Goal: Information Seeking & Learning: Compare options

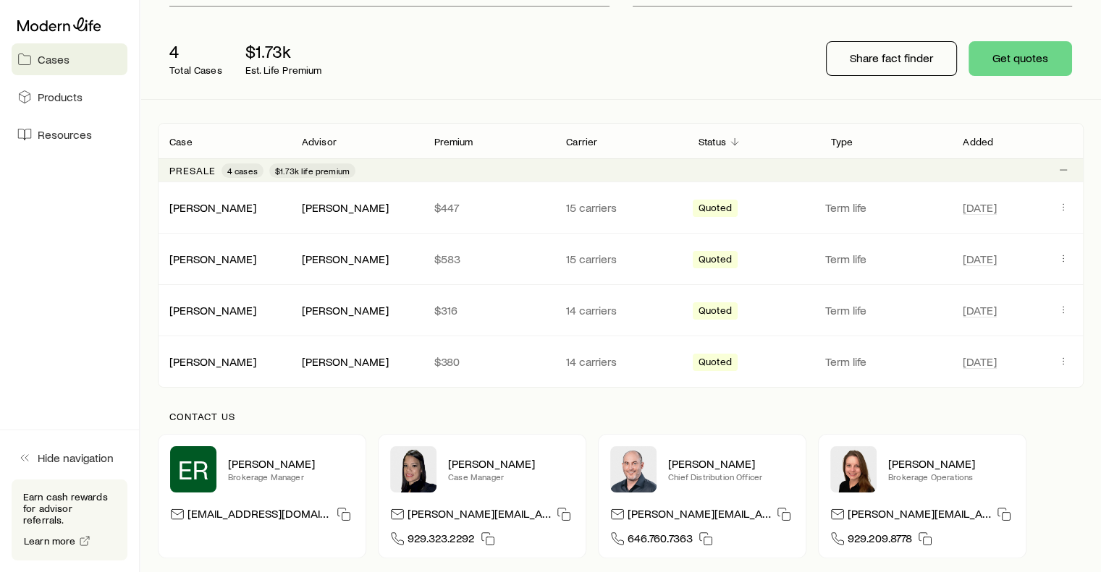
scroll to position [170, 0]
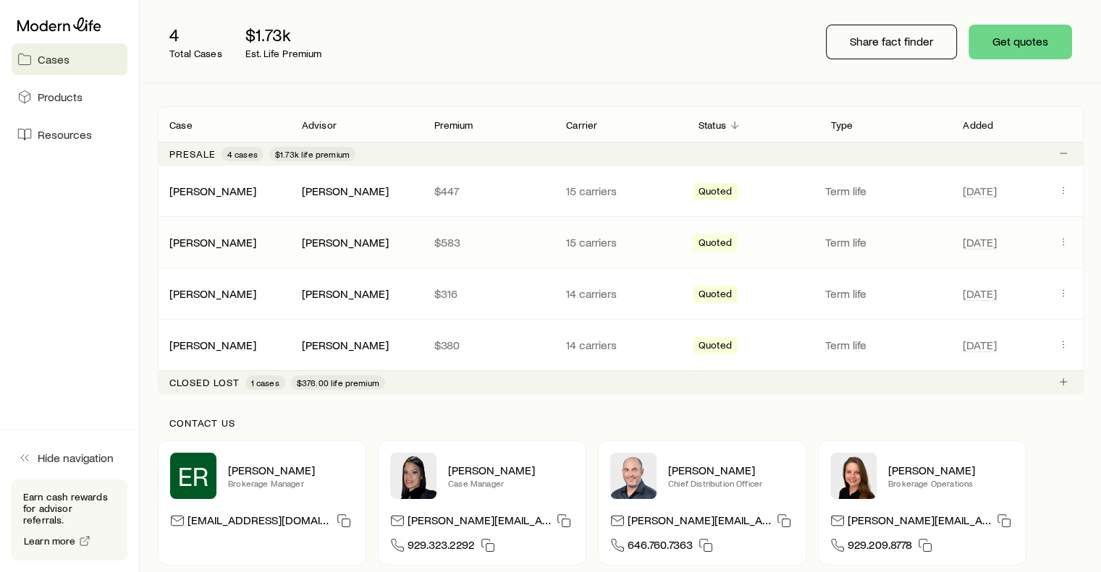
click at [897, 245] on p "Term life" at bounding box center [885, 242] width 121 height 14
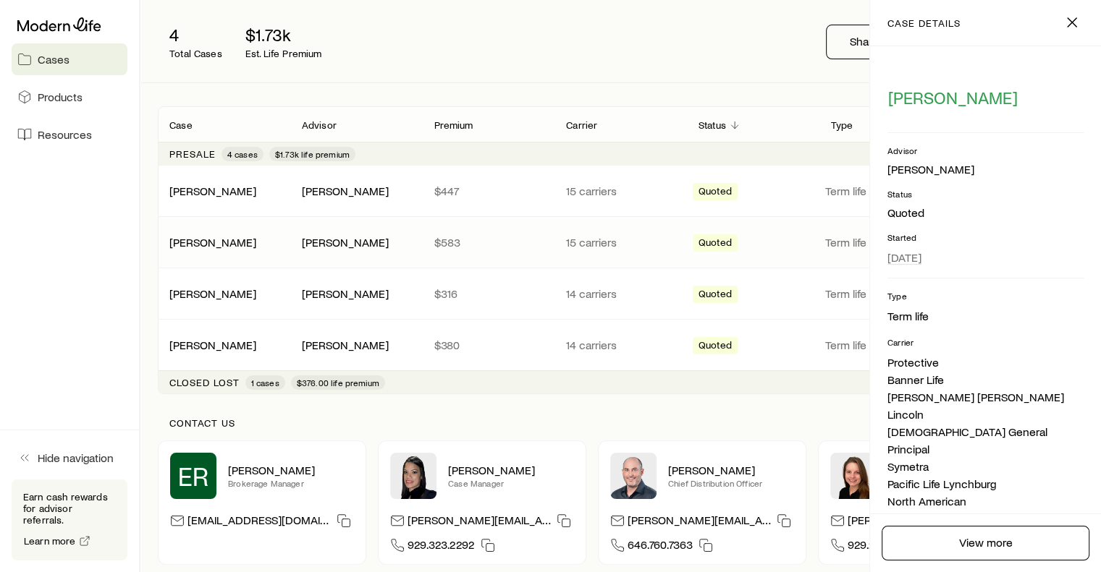
scroll to position [406, 0]
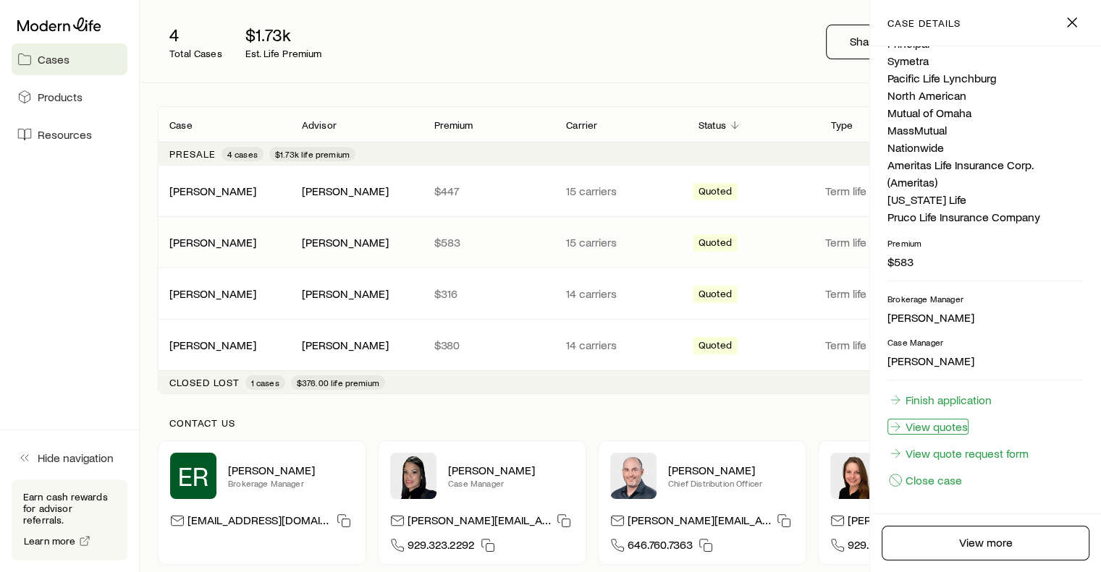
click at [945, 423] on link "View quotes" at bounding box center [927, 427] width 81 height 16
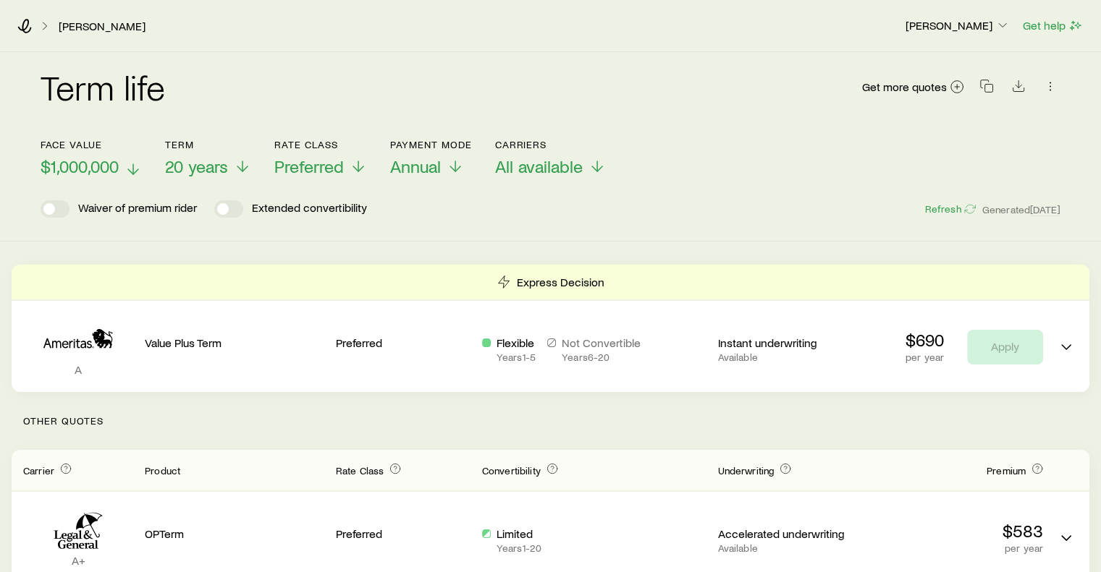
click at [106, 161] on span "$1,000,000" at bounding box center [80, 166] width 78 height 20
click at [264, 51] on div "[PERSON_NAME] [PERSON_NAME] Get help" at bounding box center [550, 26] width 1101 height 52
click at [230, 164] on p "20 years" at bounding box center [208, 166] width 86 height 20
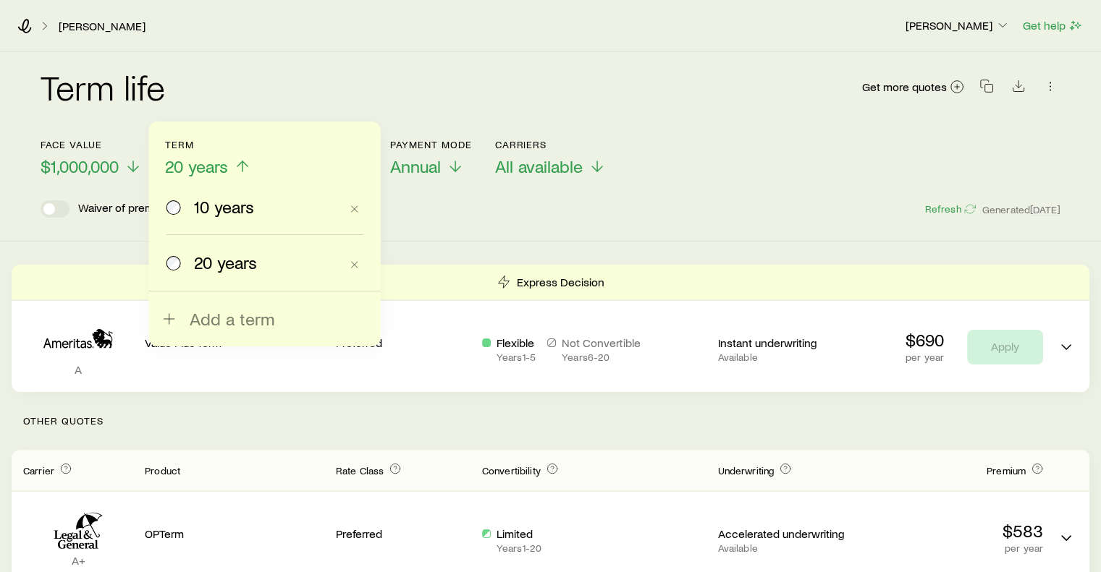
click at [339, 86] on div "Term life Get more quotes" at bounding box center [550, 95] width 1019 height 52
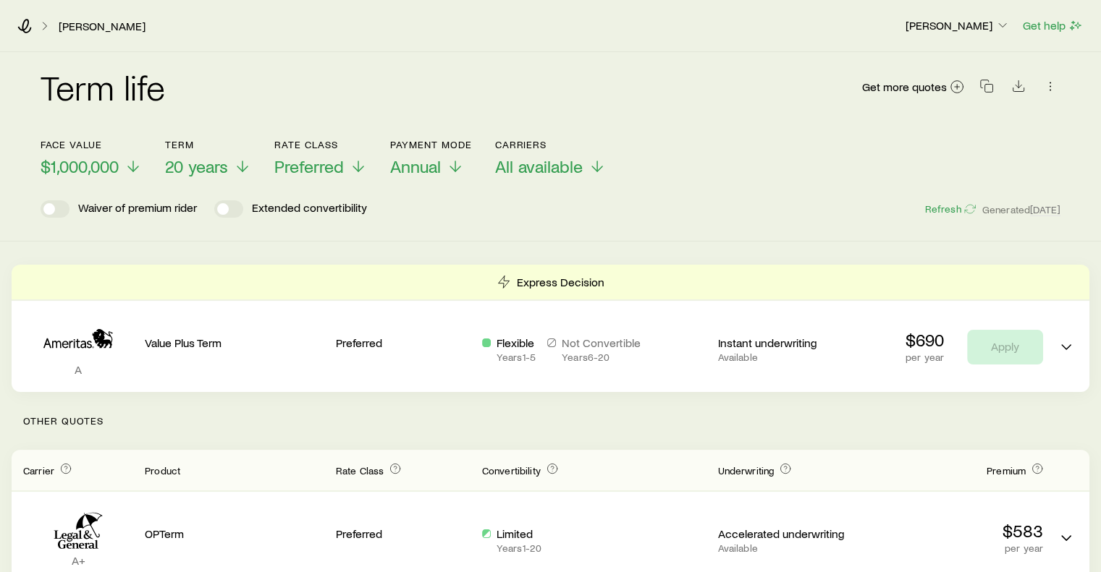
click at [340, 178] on header "Face value $1,000,000 Term 20 years Rate Class Preferred Payment Mode Annual Ca…" at bounding box center [550, 178] width 1019 height 79
click at [342, 171] on span "Preferred" at bounding box center [308, 166] width 69 height 20
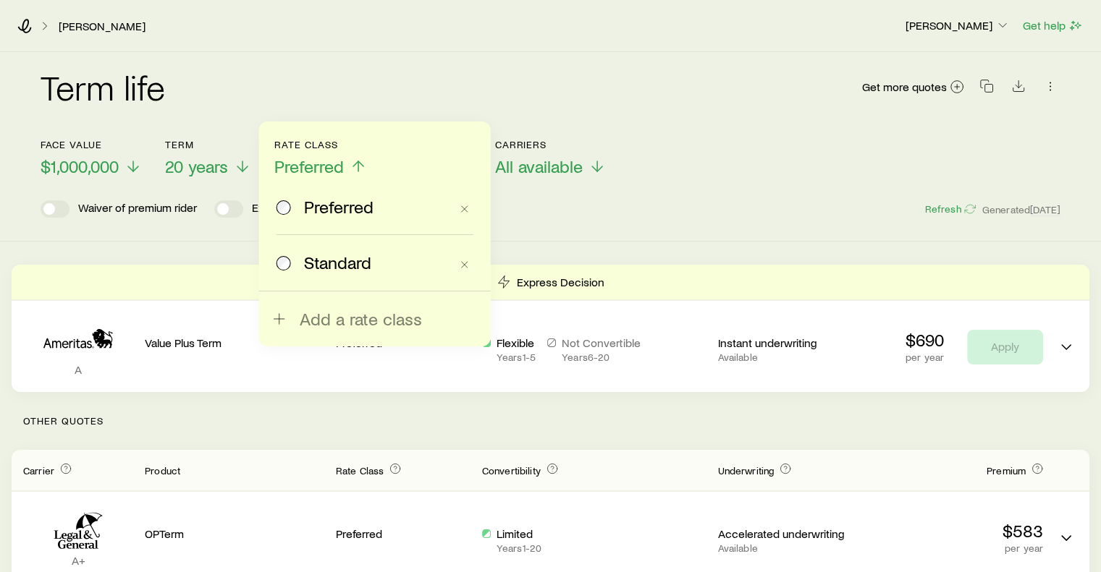
click at [363, 46] on div "[PERSON_NAME] [PERSON_NAME] Get help" at bounding box center [550, 26] width 1101 height 52
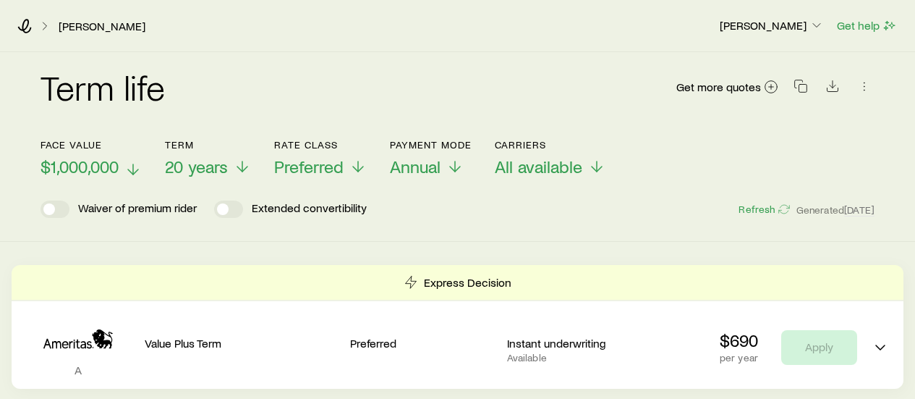
click at [114, 166] on span "$1,000,000" at bounding box center [80, 166] width 78 height 20
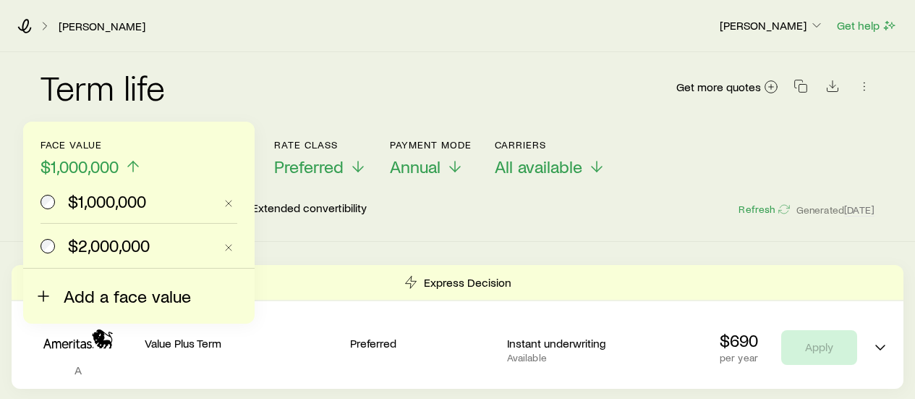
click at [93, 289] on span "Add a face value" at bounding box center [127, 296] width 127 height 20
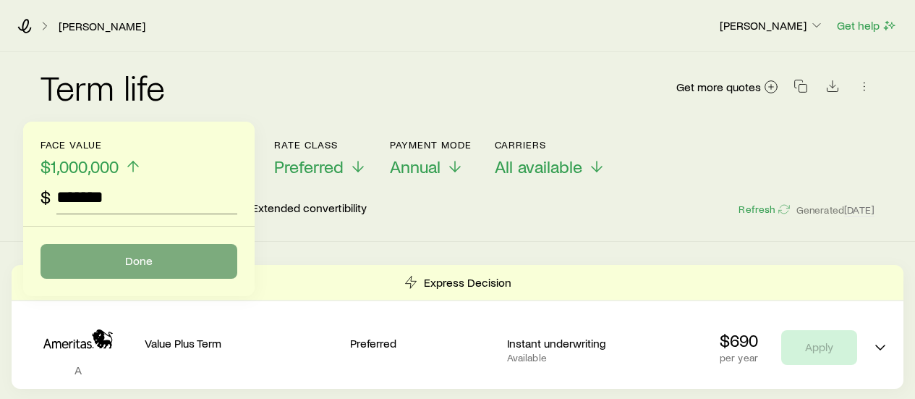
type input "*******"
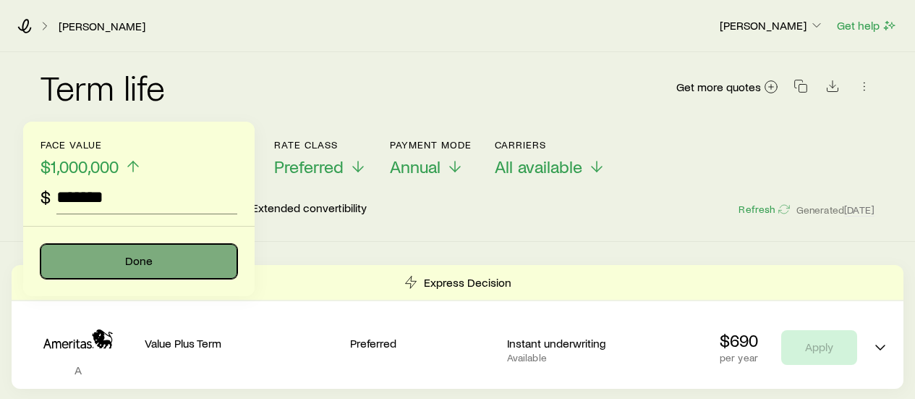
click at [123, 258] on button "Done" at bounding box center [139, 261] width 197 height 35
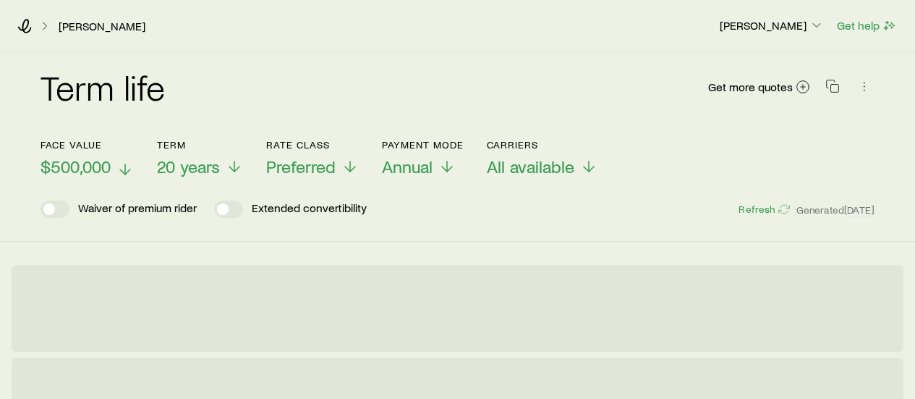
click at [102, 169] on span "$500,000" at bounding box center [76, 166] width 70 height 20
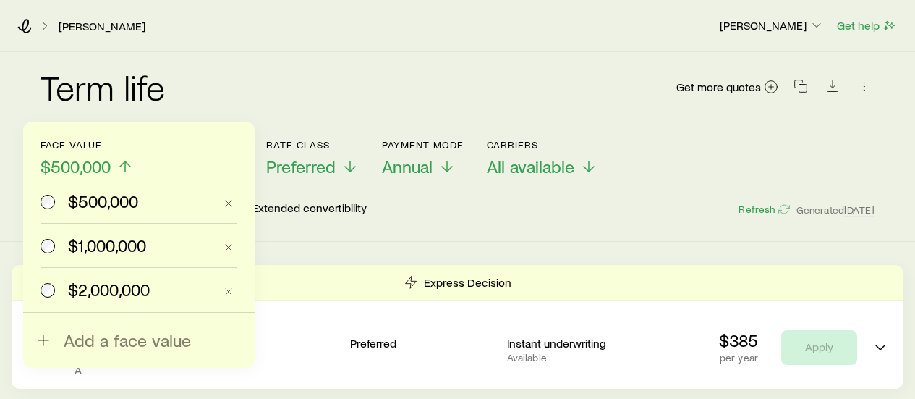
click at [89, 245] on span "$1,000,000" at bounding box center [107, 245] width 78 height 20
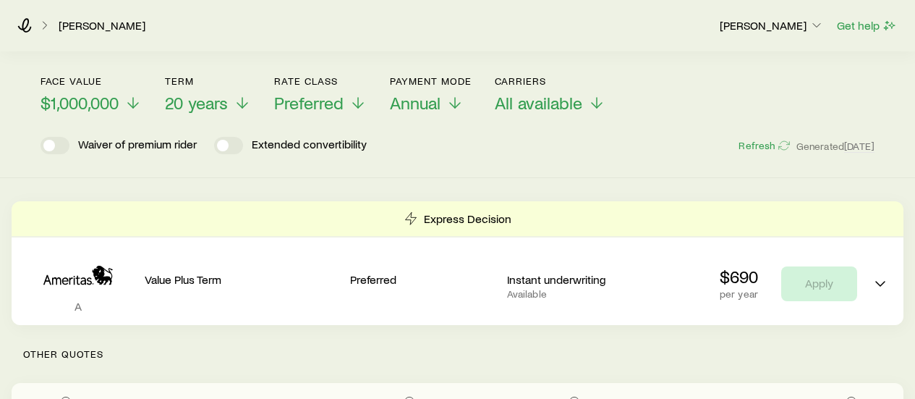
scroll to position [64, 0]
click at [342, 101] on span "Preferred" at bounding box center [308, 102] width 69 height 20
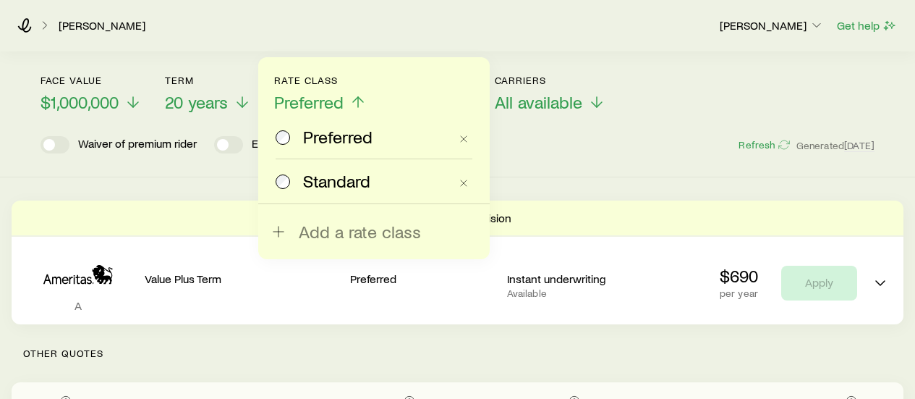
click at [318, 177] on span "Standard" at bounding box center [336, 181] width 67 height 20
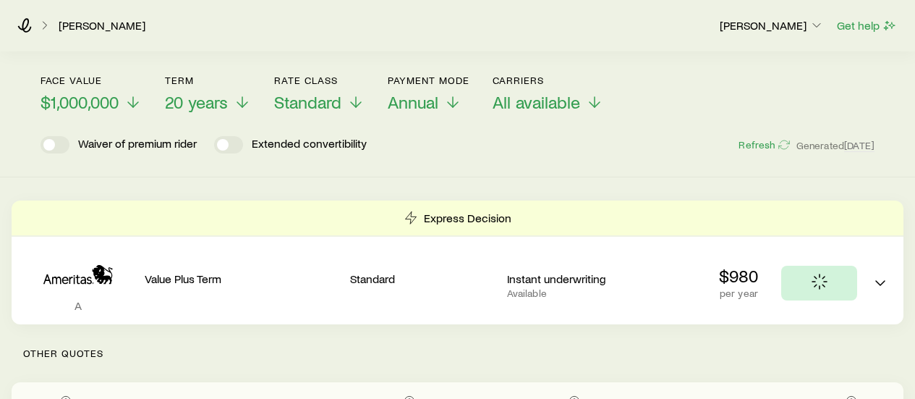
click at [438, 158] on div "Term life Get more quotes Face value $1,000,000 Term 20 years Rate Class Standa…" at bounding box center [457, 83] width 915 height 190
click at [533, 140] on div "Waiver of premium rider Extended convertibility Refresh Generated [DATE]" at bounding box center [458, 144] width 834 height 17
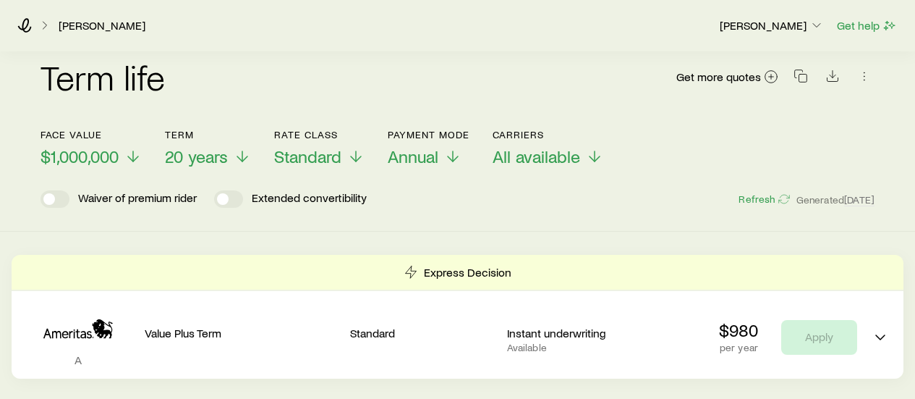
scroll to position [0, 0]
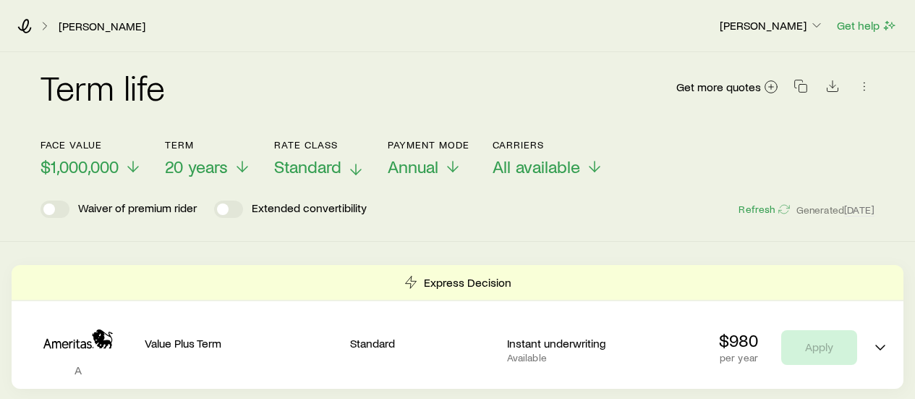
click at [337, 171] on span "Standard" at bounding box center [307, 166] width 67 height 20
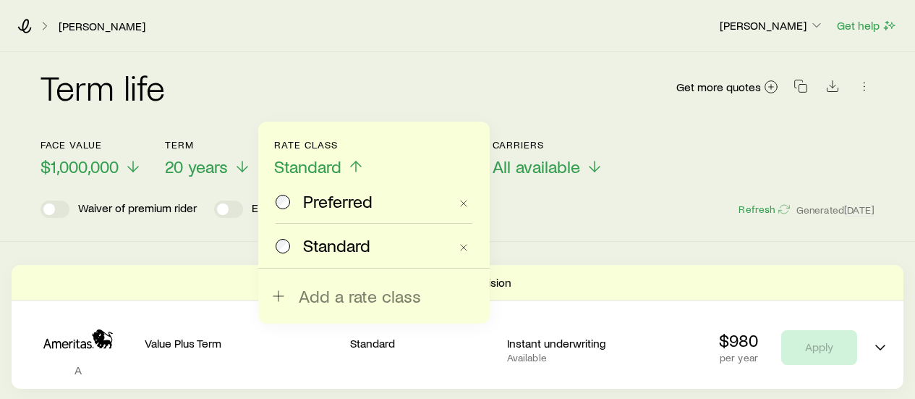
click at [339, 201] on span "Preferred" at bounding box center [337, 201] width 69 height 20
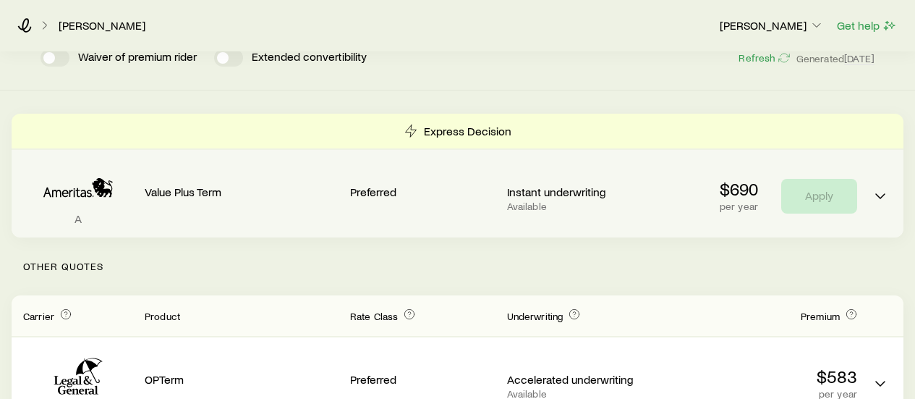
scroll to position [152, 0]
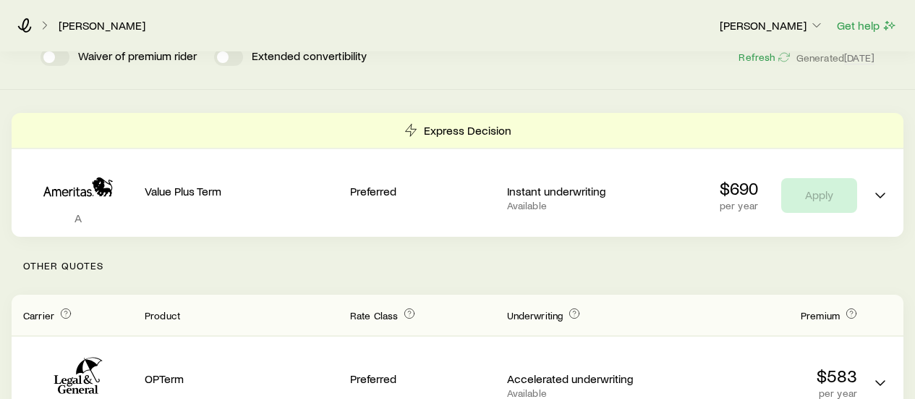
click at [593, 261] on p "Other Quotes" at bounding box center [458, 266] width 892 height 58
click at [559, 252] on p "Other Quotes" at bounding box center [458, 266] width 892 height 58
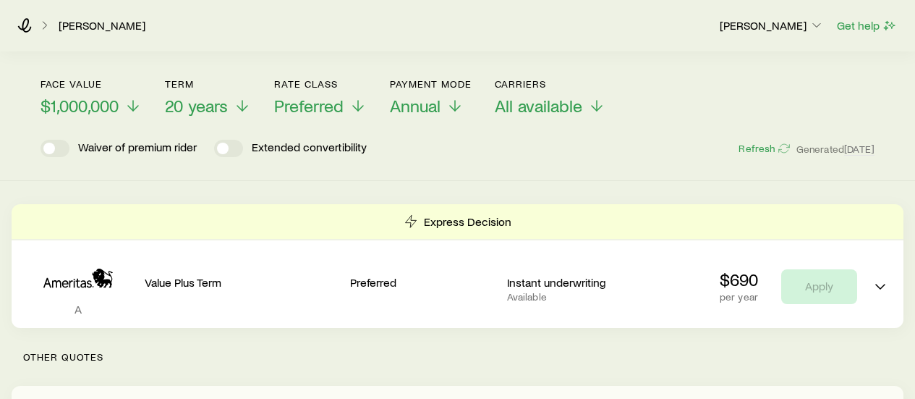
scroll to position [62, 0]
click at [355, 103] on icon at bounding box center [357, 107] width 17 height 17
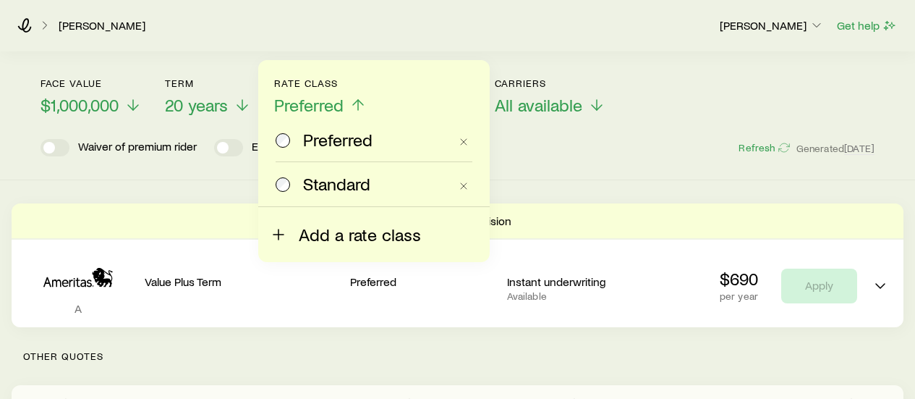
click at [342, 232] on span "Add a rate class" at bounding box center [360, 234] width 122 height 20
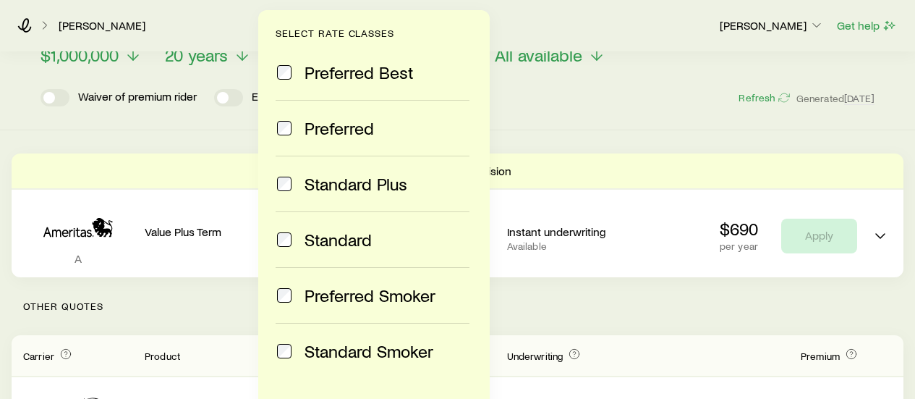
scroll to position [114, 0]
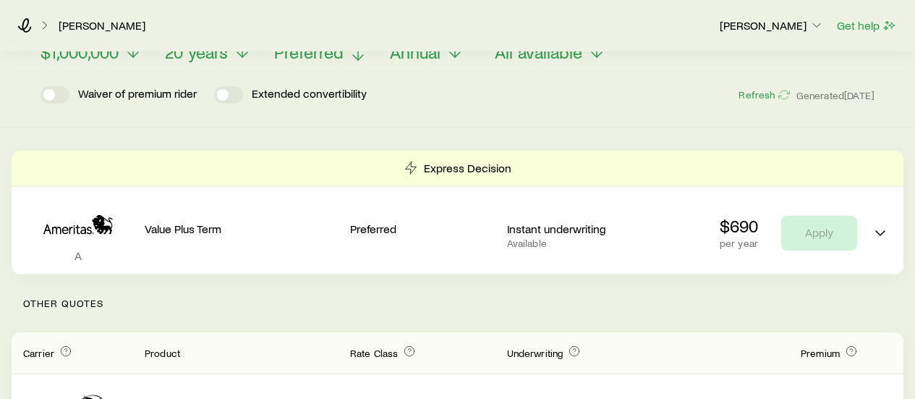
click at [561, 117] on div "Term life Get more quotes Face value $1,000,000 Term 20 years Rate Class Prefer…" at bounding box center [457, 33] width 915 height 190
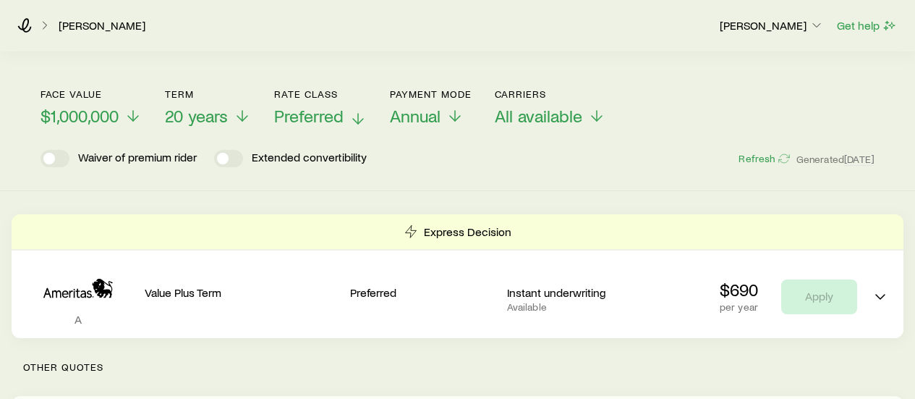
scroll to position [0, 0]
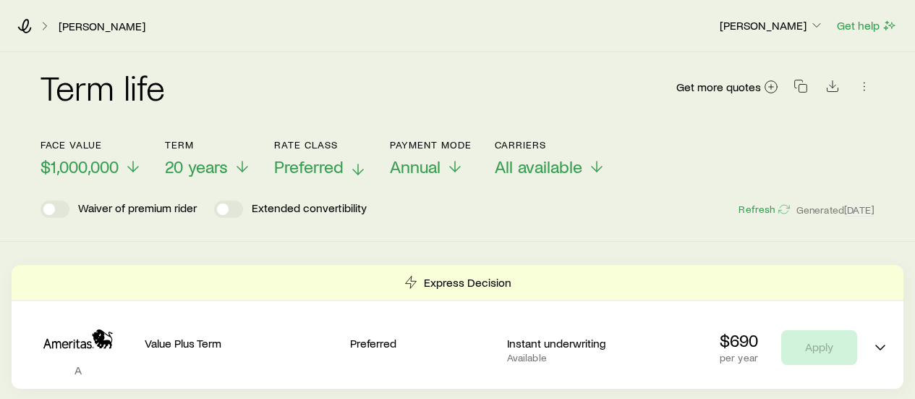
click at [346, 103] on div "Term life Get more quotes" at bounding box center [458, 95] width 834 height 52
click at [247, 80] on div "Term life Get more quotes" at bounding box center [458, 95] width 834 height 52
click at [133, 166] on line at bounding box center [133, 169] width 0 height 10
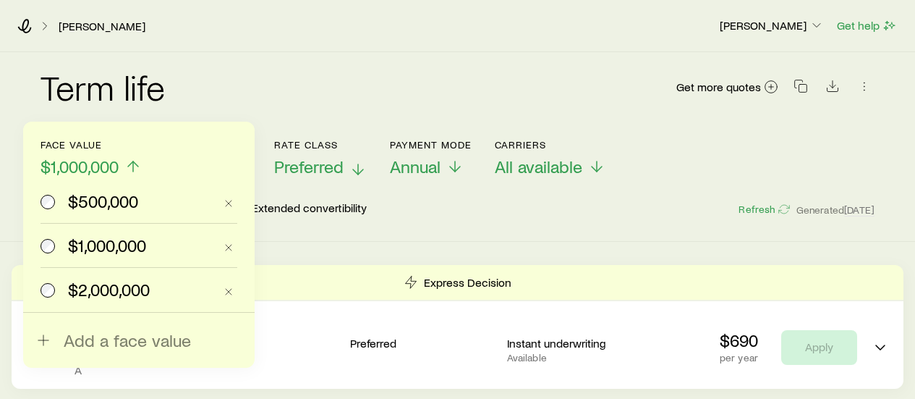
click at [93, 203] on span "$500,000" at bounding box center [103, 201] width 70 height 20
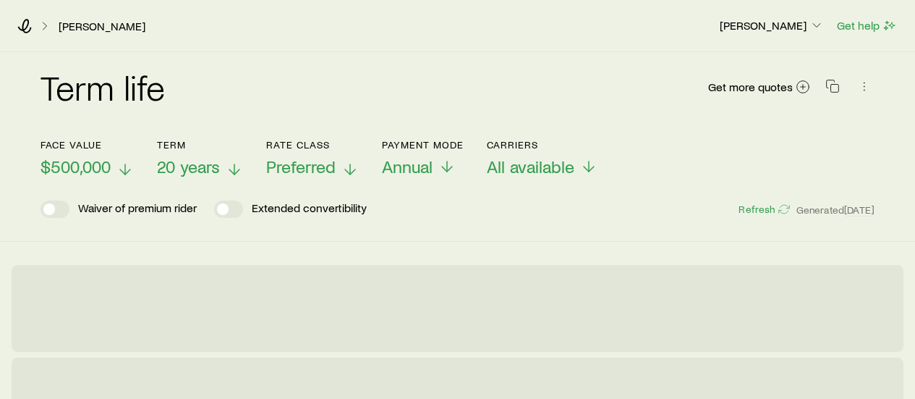
click at [204, 170] on span "20 years" at bounding box center [188, 166] width 63 height 20
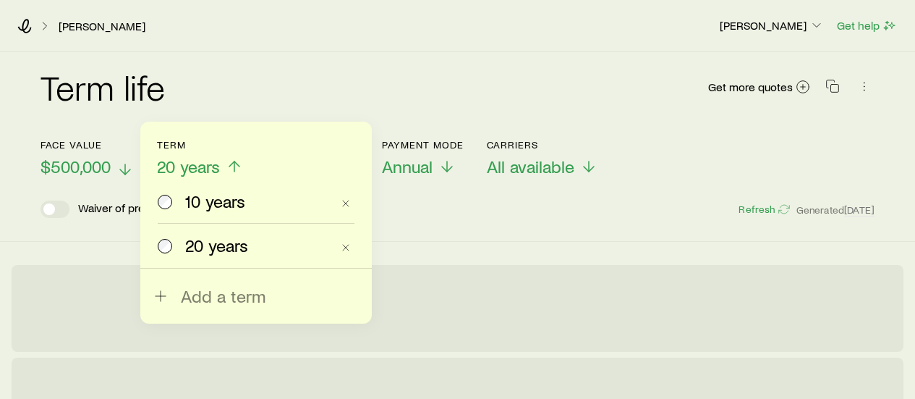
click at [236, 199] on span "10 years" at bounding box center [215, 201] width 60 height 20
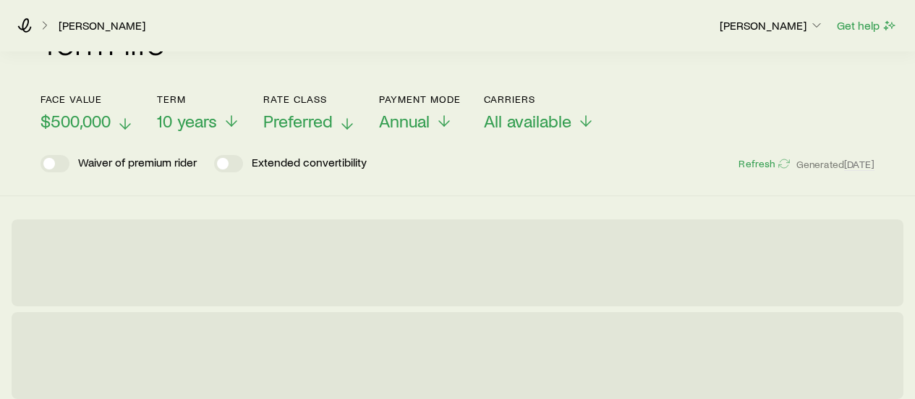
scroll to position [46, 0]
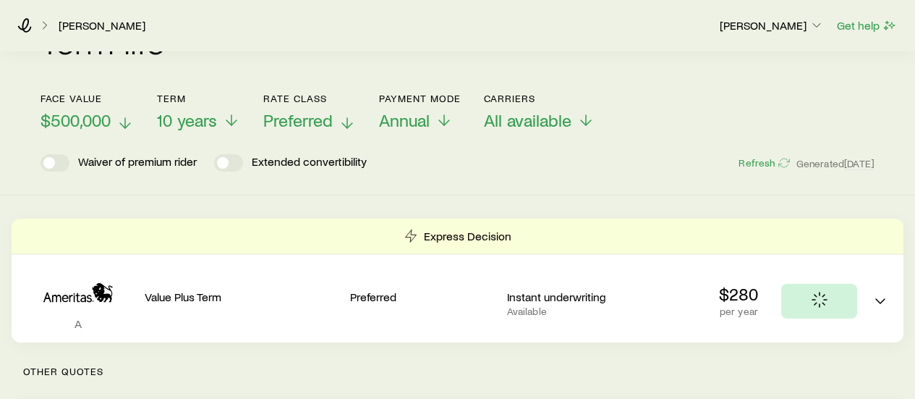
click at [336, 72] on div "Term life Get more quotes" at bounding box center [458, 49] width 834 height 52
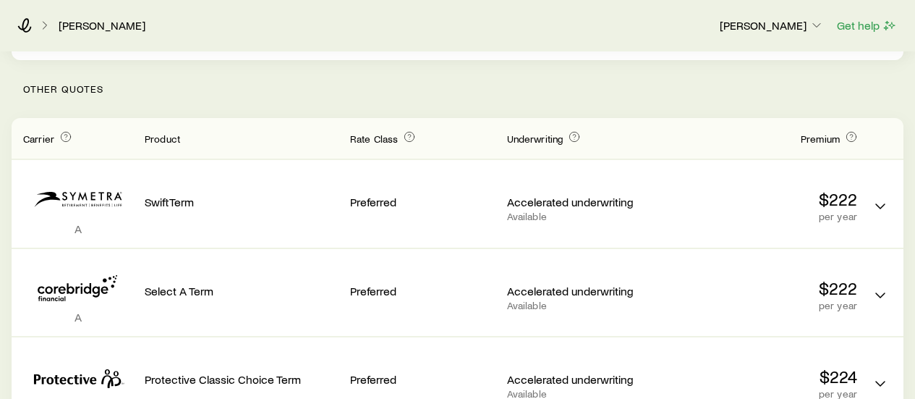
scroll to position [330, 0]
